Goal: Transaction & Acquisition: Purchase product/service

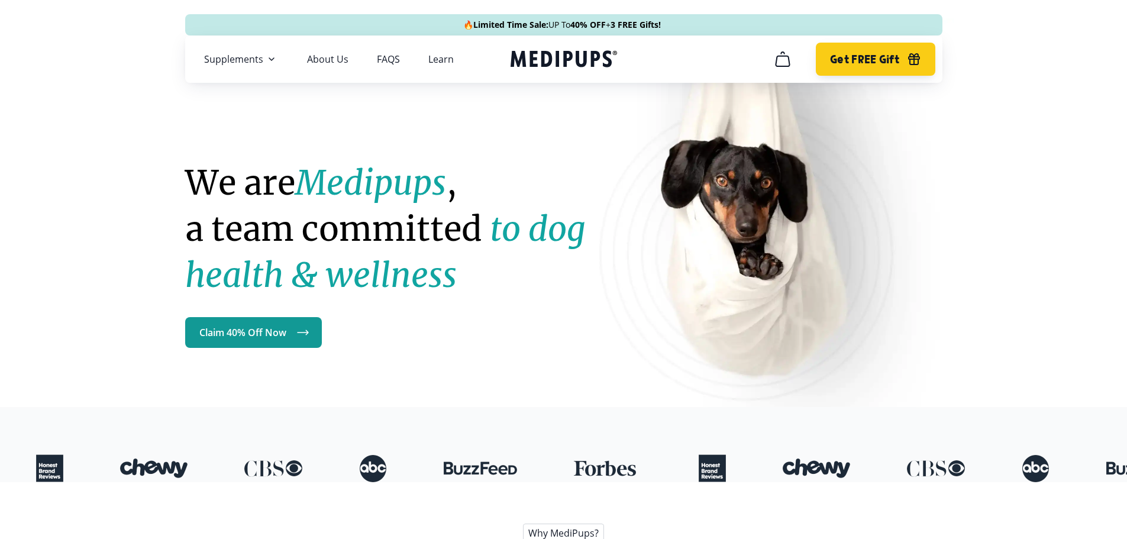
click at [886, 60] on span "Get FREE Gift" at bounding box center [864, 60] width 69 height 14
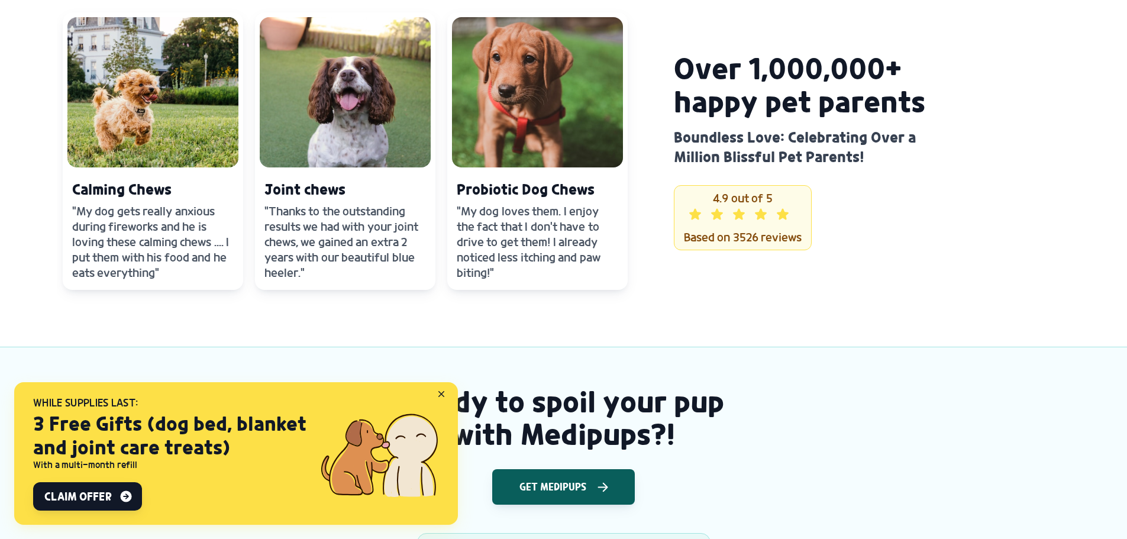
scroll to position [1447, 0]
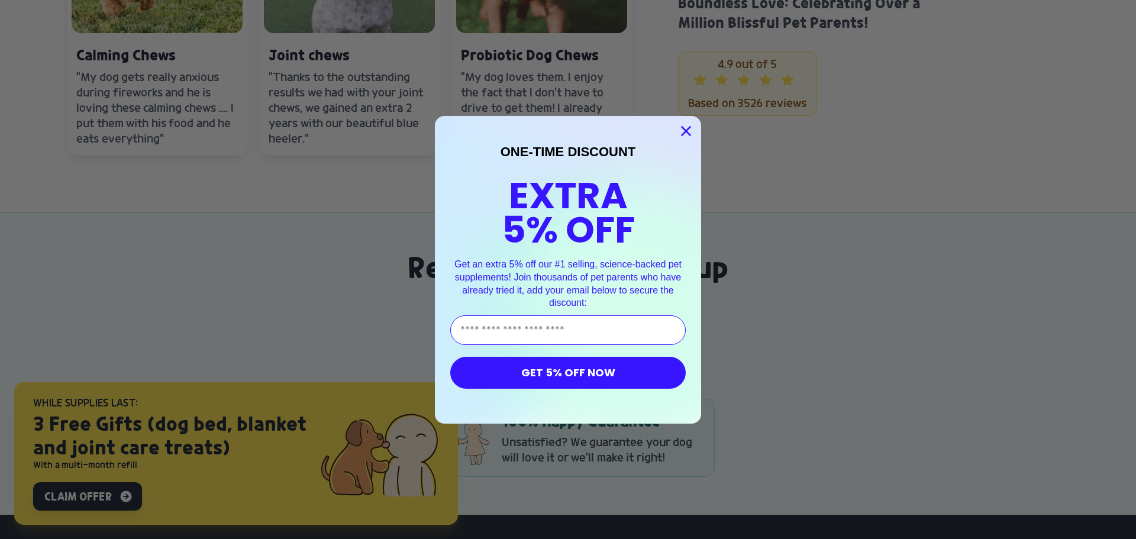
click at [682, 132] on icon "Close dialog" at bounding box center [686, 131] width 8 height 8
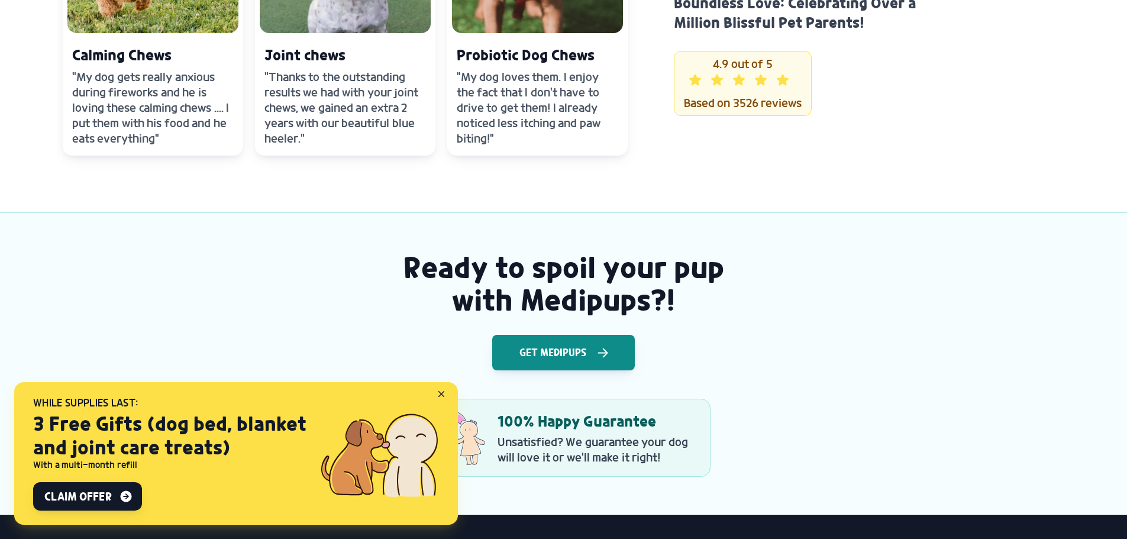
click at [537, 347] on span "Get Medipups" at bounding box center [552, 353] width 67 height 12
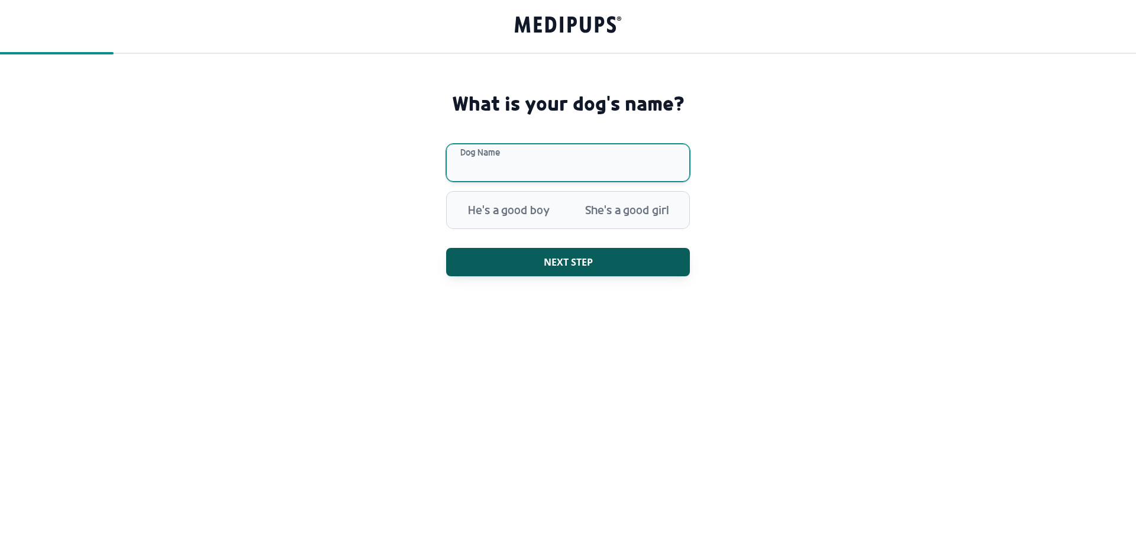
click at [538, 160] on input "Dog Name" at bounding box center [568, 163] width 244 height 38
type input "******"
click at [636, 209] on span "She's a good girl" at bounding box center [627, 210] width 118 height 31
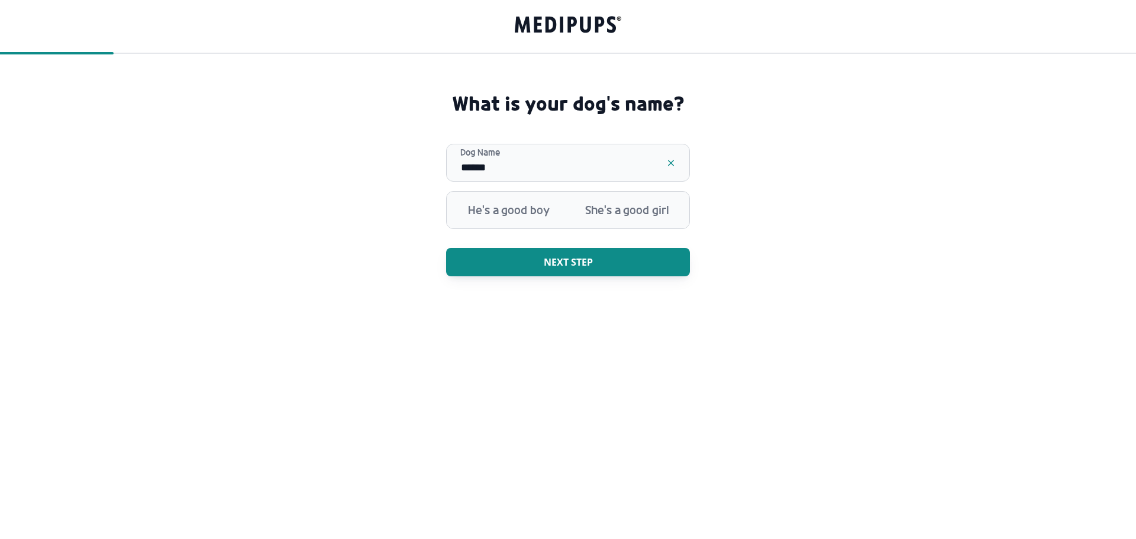
click at [544, 261] on span "Next step" at bounding box center [568, 262] width 49 height 12
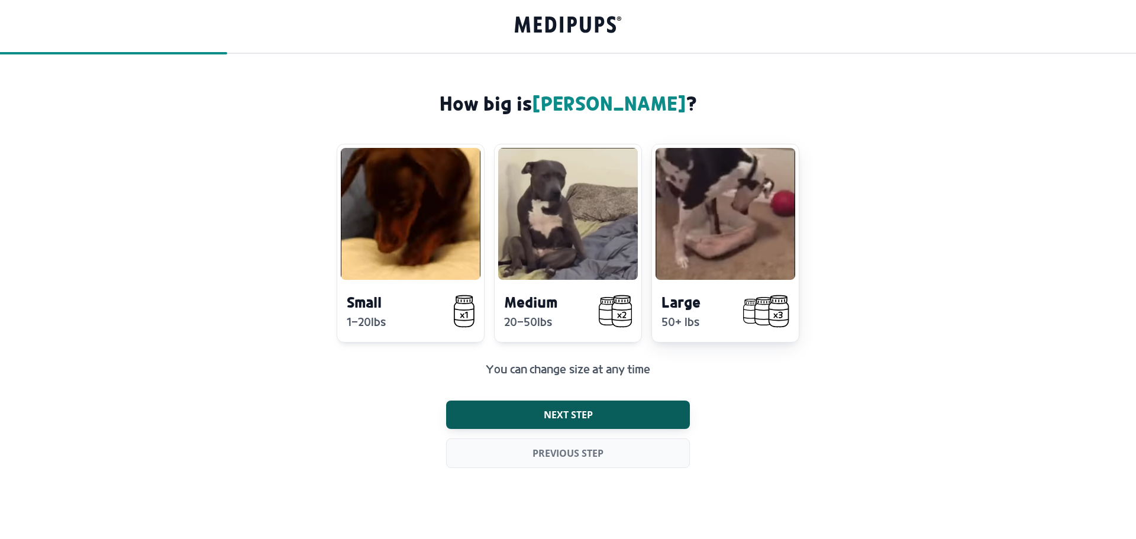
click at [707, 279] on video at bounding box center [725, 214] width 140 height 132
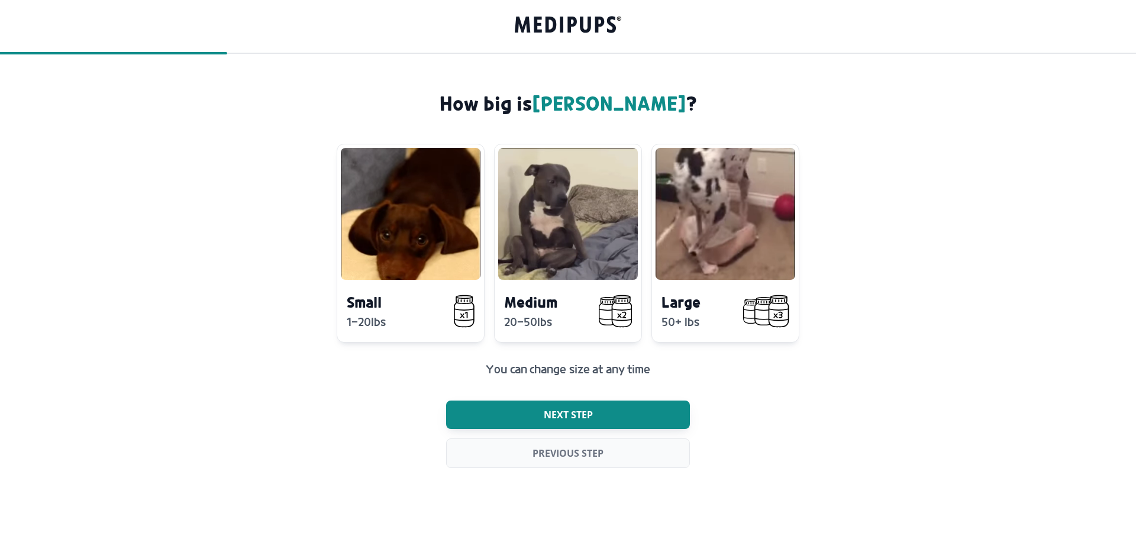
click at [559, 414] on span "Next step" at bounding box center [568, 415] width 49 height 12
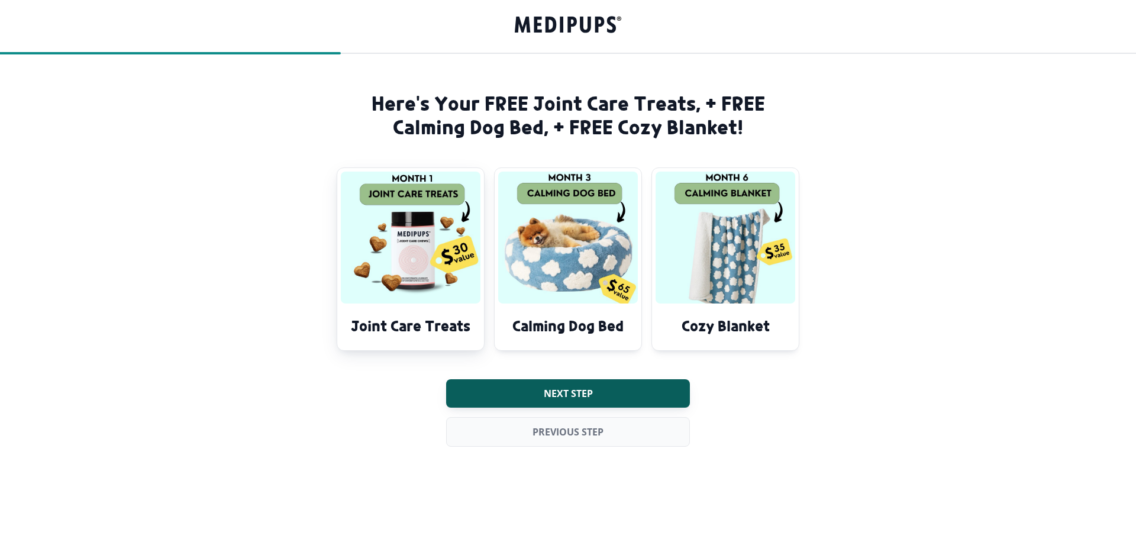
click at [403, 192] on img at bounding box center [411, 238] width 140 height 132
click at [448, 258] on img at bounding box center [411, 238] width 140 height 132
click at [594, 264] on img at bounding box center [568, 238] width 140 height 132
click at [718, 251] on img at bounding box center [725, 238] width 140 height 132
click at [413, 197] on img at bounding box center [411, 238] width 140 height 132
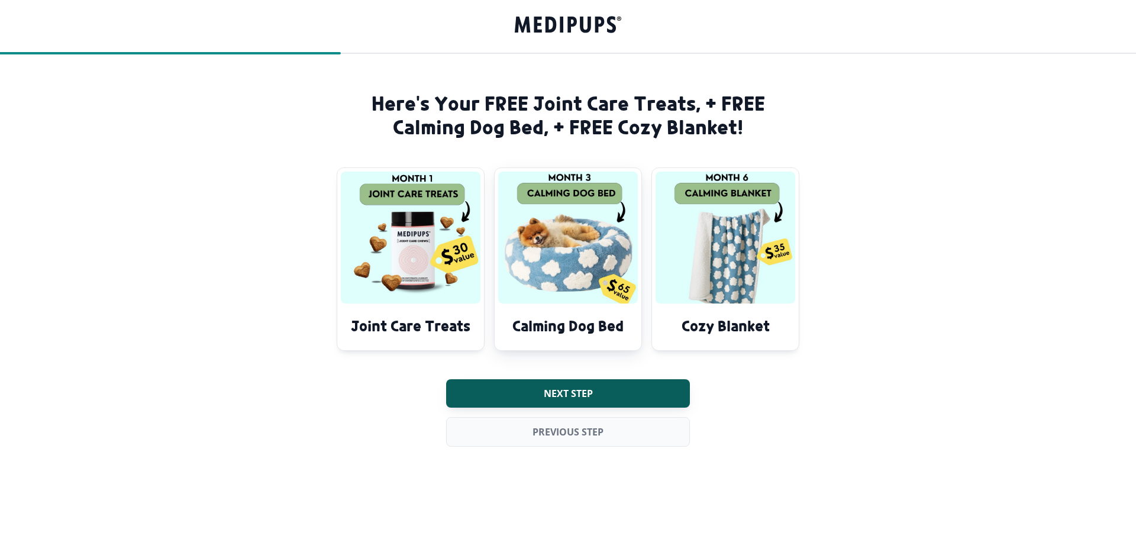
click at [570, 200] on img at bounding box center [568, 238] width 140 height 132
click at [707, 203] on img at bounding box center [725, 238] width 140 height 132
click at [555, 396] on span "Next step" at bounding box center [568, 393] width 49 height 12
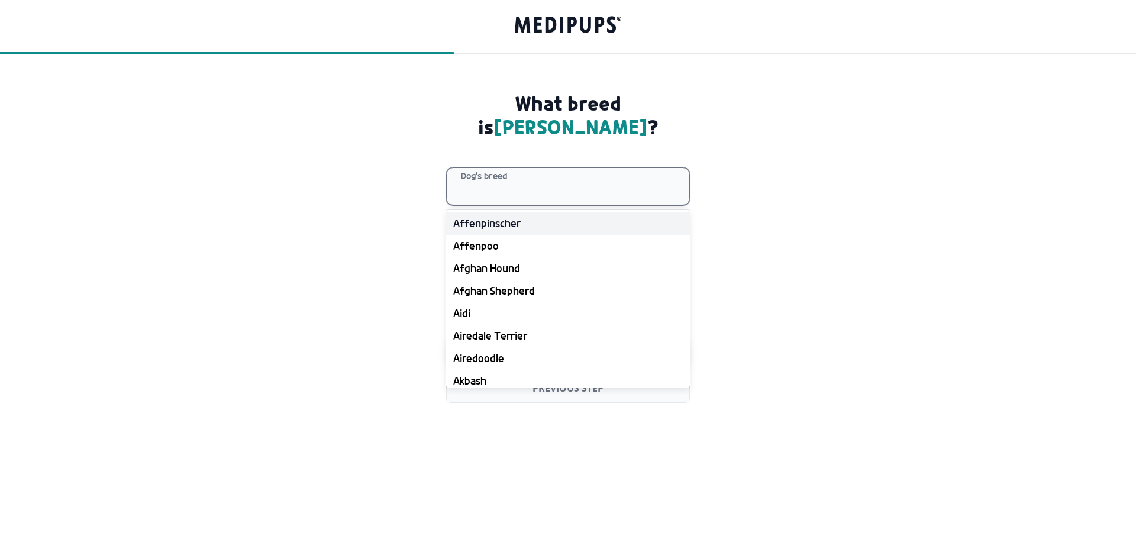
click at [538, 168] on div at bounding box center [575, 186] width 228 height 37
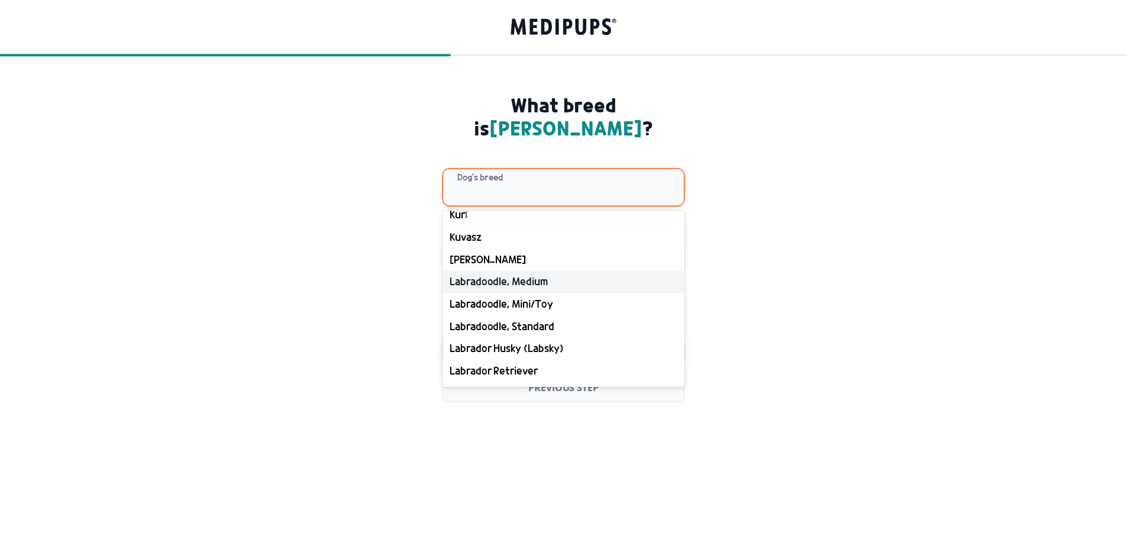
scroll to position [7511, 0]
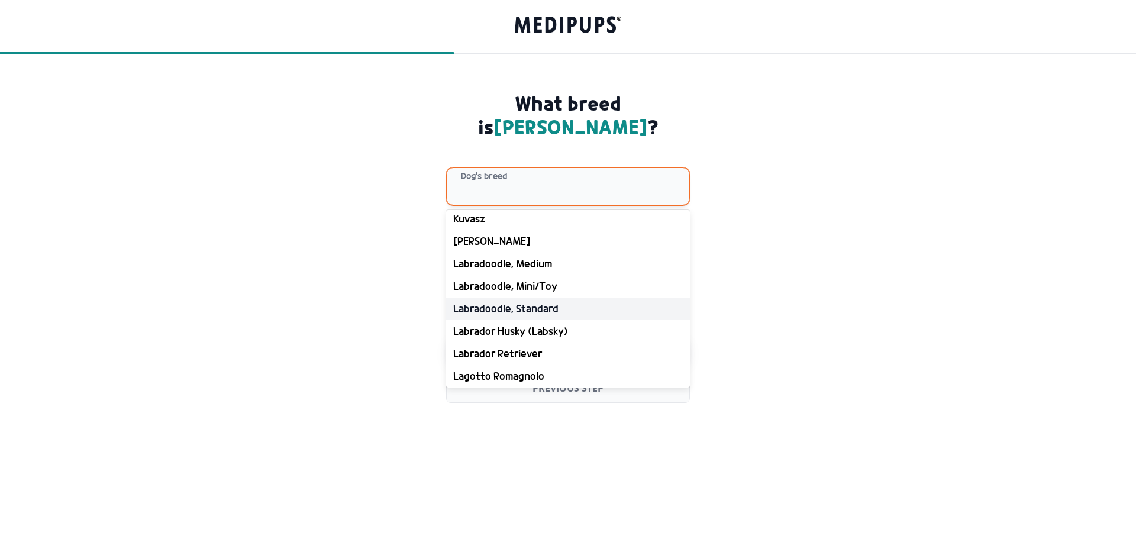
click at [491, 297] on div "Labradoodle, Standard" at bounding box center [568, 308] width 244 height 22
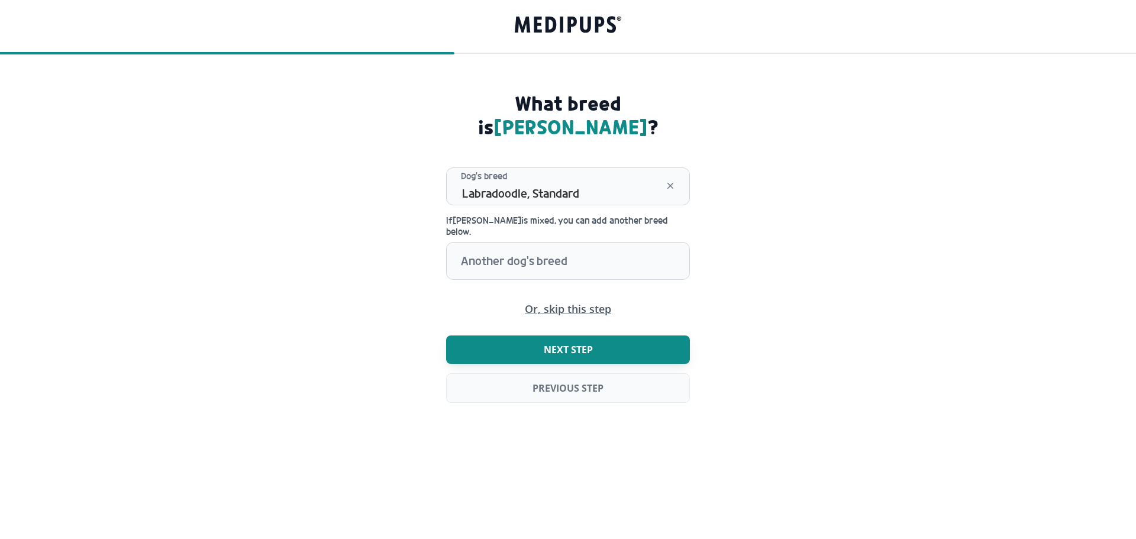
click at [554, 344] on span "Next step" at bounding box center [568, 350] width 49 height 12
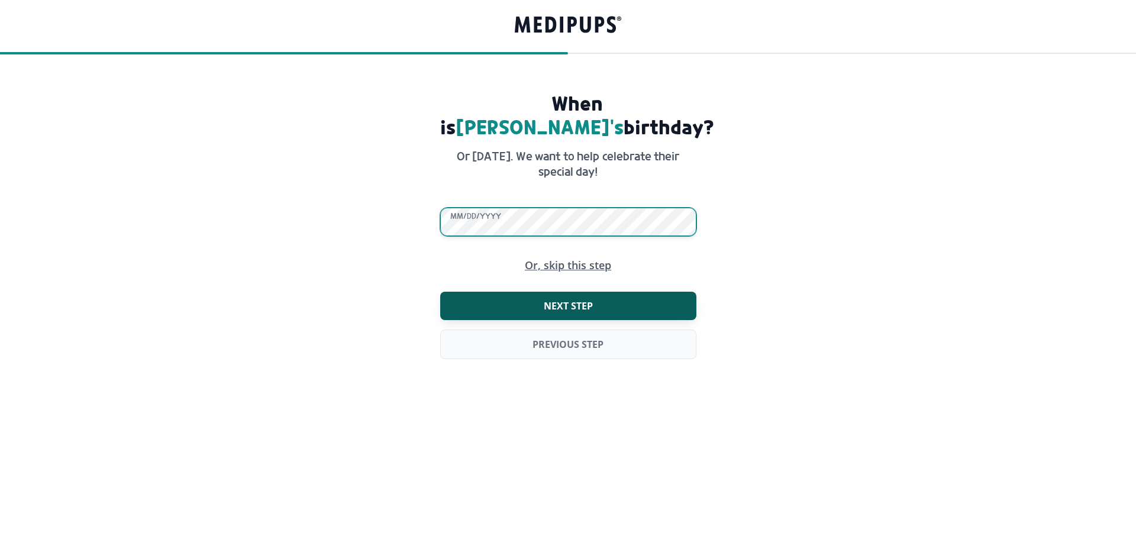
click at [423, 189] on form "When is [PERSON_NAME] 's birthday? Or [DATE]. We want to help celebrate their s…" at bounding box center [568, 242] width 1136 height 300
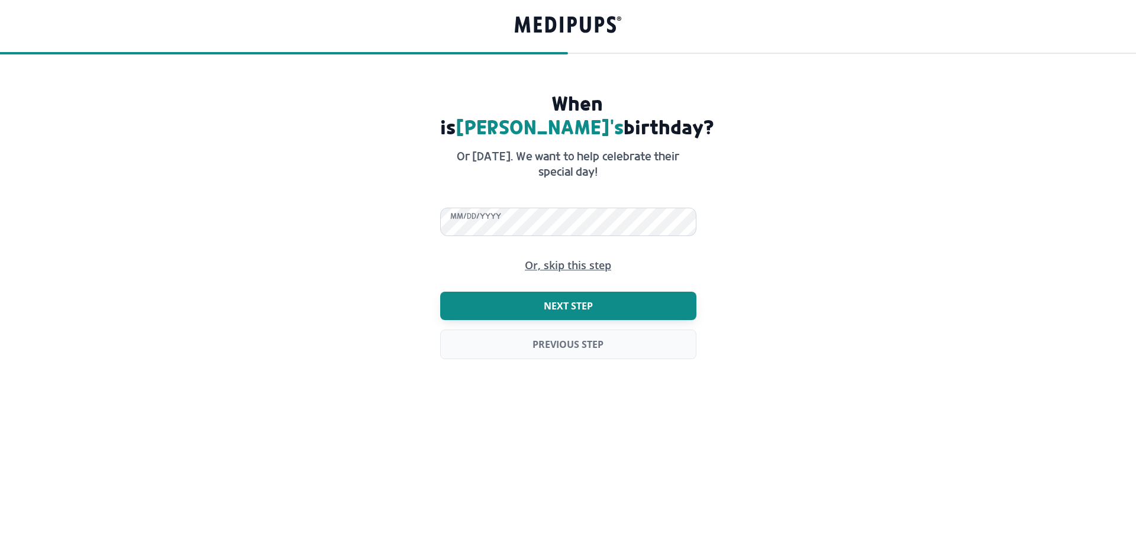
click at [548, 300] on span "Next step" at bounding box center [568, 306] width 49 height 12
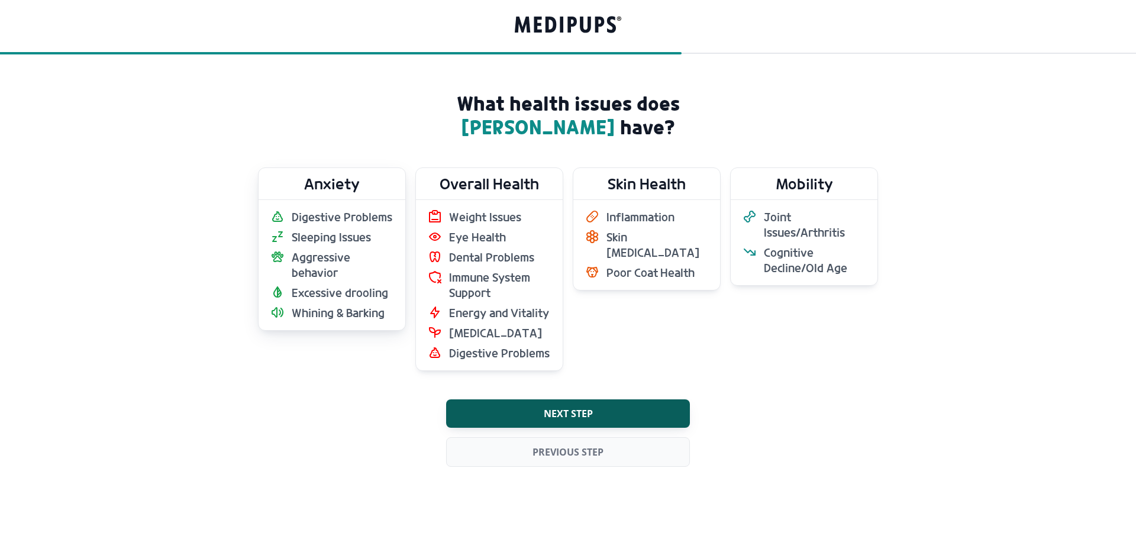
click at [313, 291] on span "Excessive drooling" at bounding box center [340, 292] width 96 height 15
click at [667, 324] on label "Skin Health Inflammation Skin [MEDICAL_DATA] Poor Coat Health" at bounding box center [647, 268] width 148 height 203
click at [720, 319] on div "Anxiety Digestive Problems Sleeping Issues Aggressive behavior Excessive drooli…" at bounding box center [568, 268] width 620 height 203
click at [821, 273] on span "Cognitive Decline/Old Age" at bounding box center [815, 260] width 102 height 31
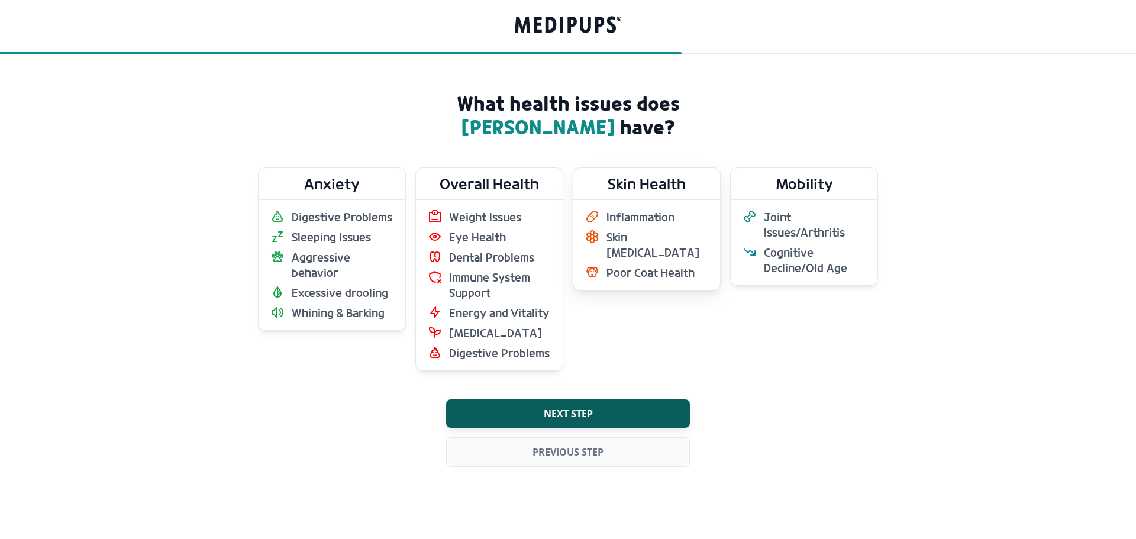
click at [608, 265] on span "Poor Coat Health" at bounding box center [650, 272] width 88 height 15
click at [499, 274] on span "Immune System Support" at bounding box center [500, 285] width 102 height 31
click at [558, 413] on span "Next step" at bounding box center [568, 413] width 49 height 12
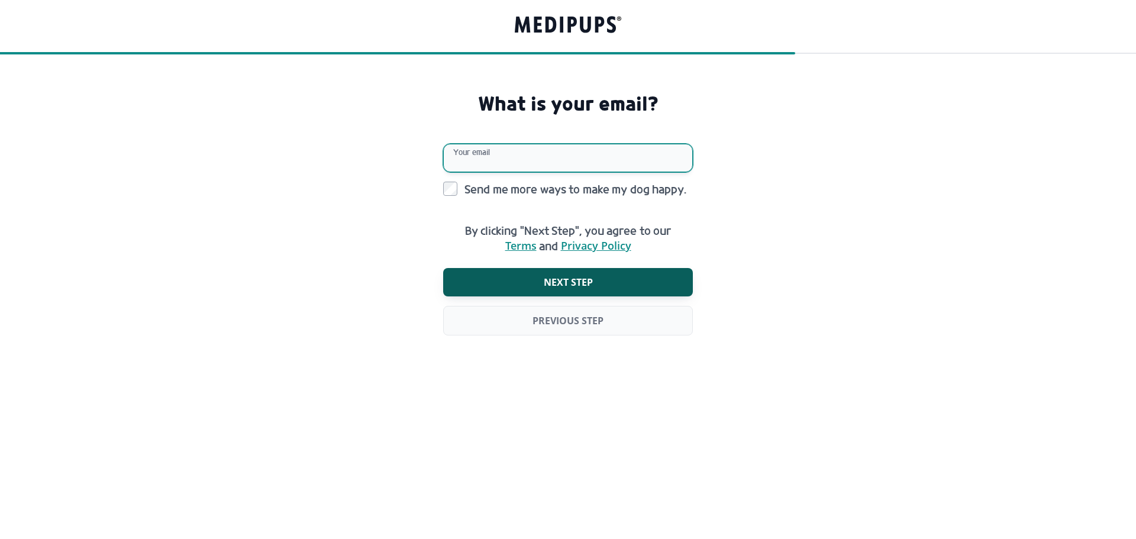
click at [539, 154] on input "Your email" at bounding box center [568, 158] width 250 height 28
type input "**********"
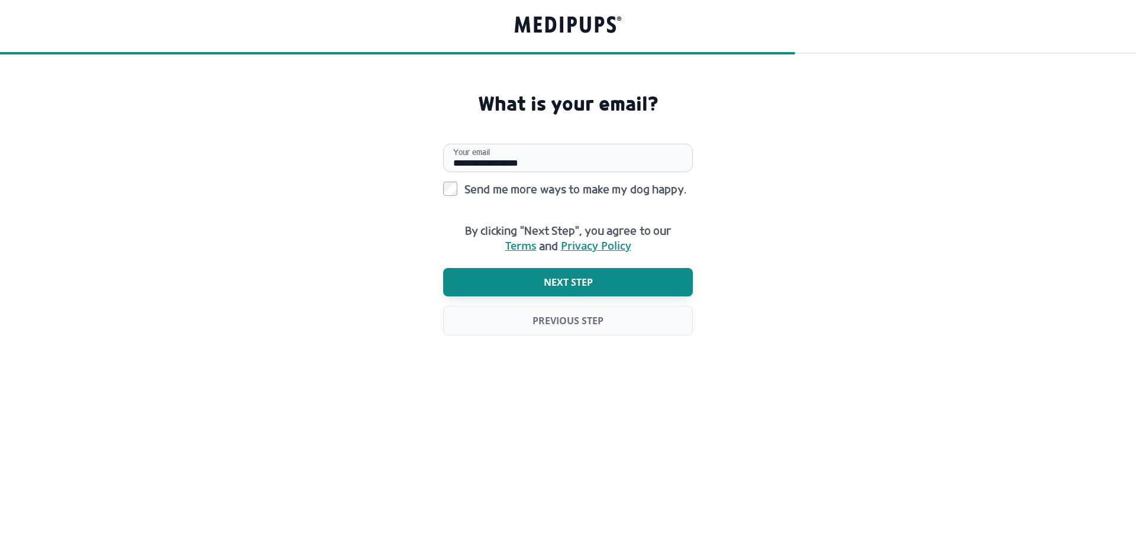
click at [551, 279] on span "Next step" at bounding box center [568, 282] width 49 height 12
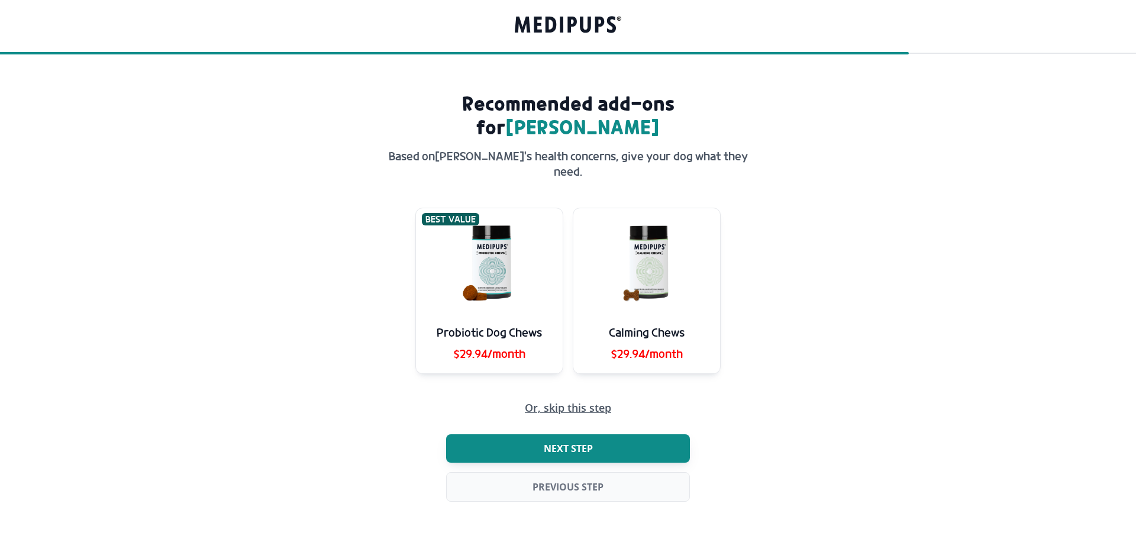
click at [576, 442] on span "Next step" at bounding box center [568, 448] width 49 height 12
